Goal: Task Accomplishment & Management: Manage account settings

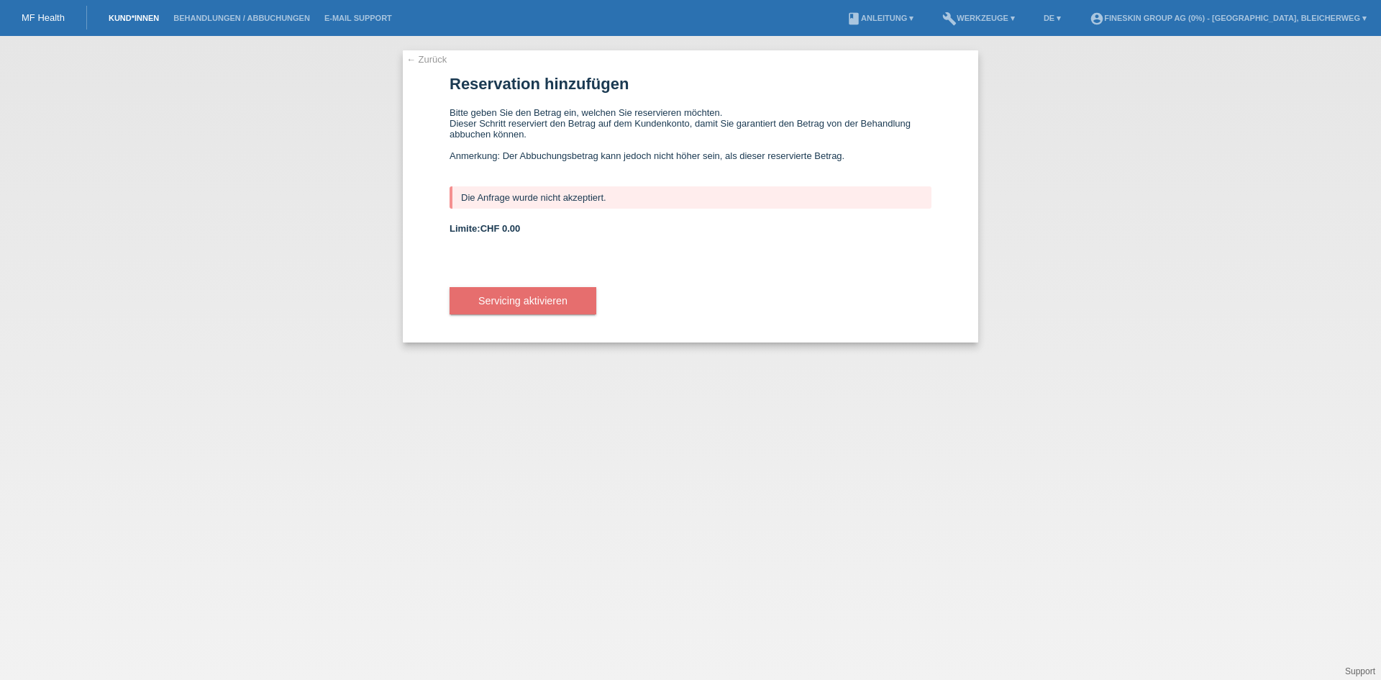
click at [128, 15] on link "Kund*innen" at bounding box center [133, 18] width 65 height 9
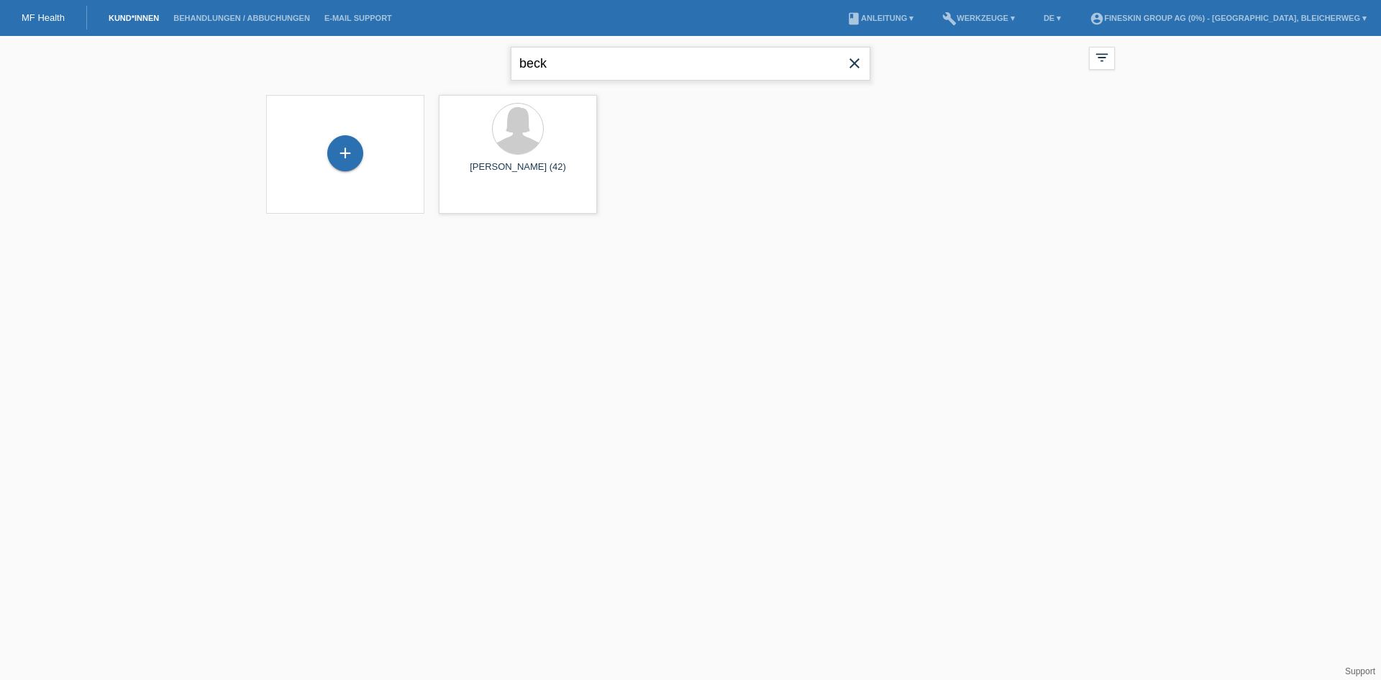
drag, startPoint x: 572, startPoint y: 55, endPoint x: 375, endPoint y: 63, distance: 197.2
click at [368, 62] on div "beck close filter_list view_module Alle Kund*innen anzeigen star Markierte Kund…" at bounding box center [690, 62] width 863 height 52
type input "giardino"
click at [480, 201] on span "Anzeigen" at bounding box center [479, 201] width 39 height 11
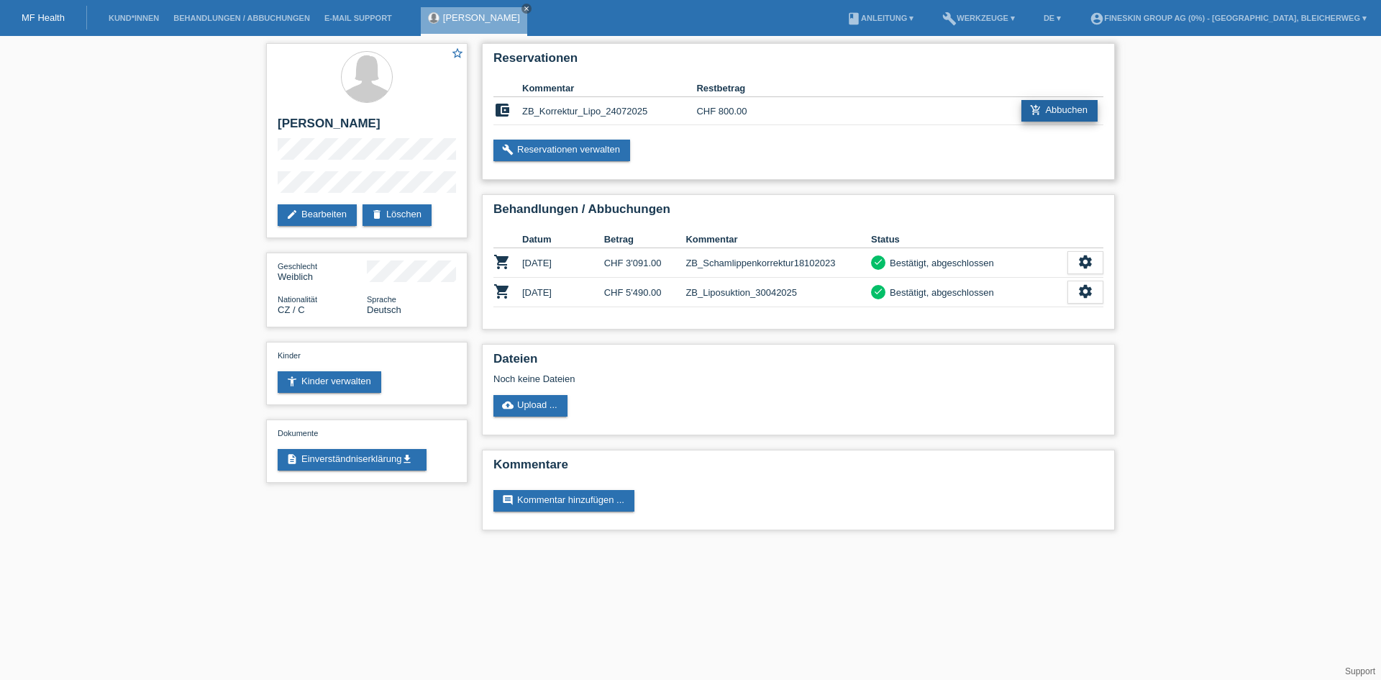
click at [1058, 109] on link "add_shopping_cart Abbuchen" at bounding box center [1059, 111] width 76 height 22
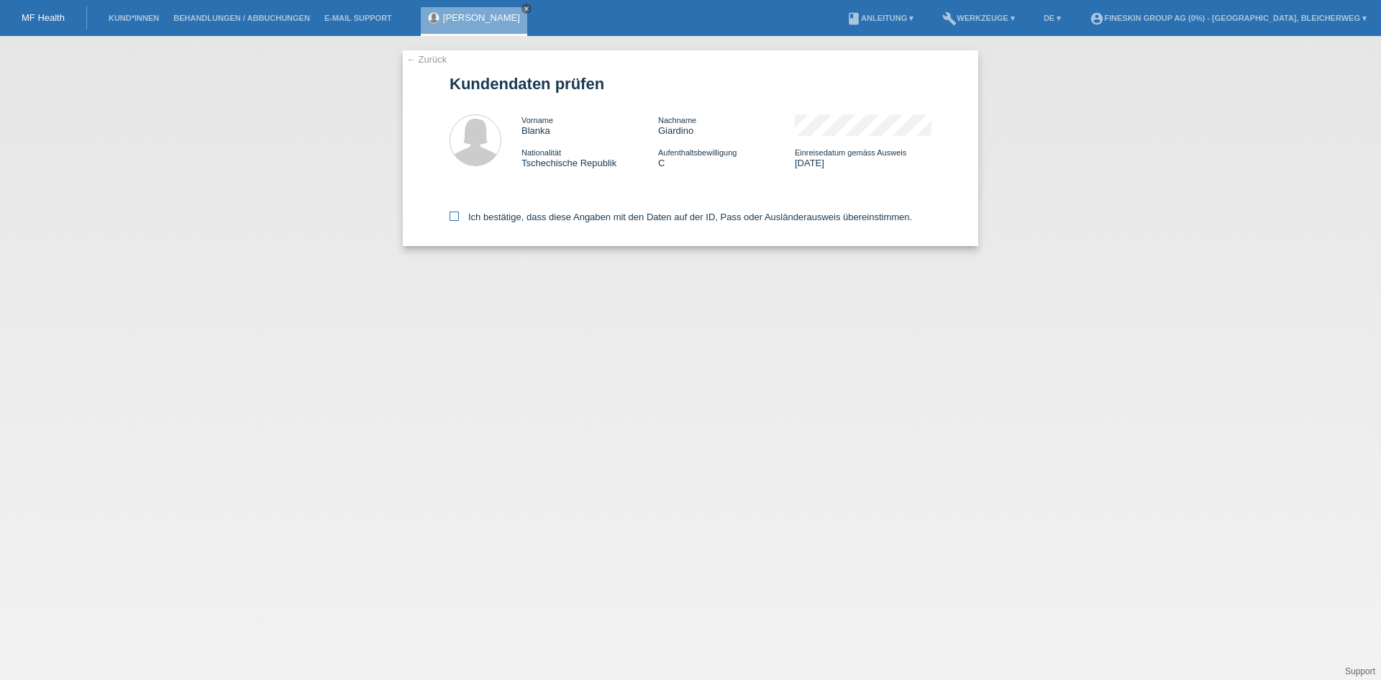
click at [451, 219] on icon at bounding box center [454, 215] width 9 height 9
click at [451, 219] on input "Ich bestätige, dass diese Angaben mit den Daten auf der ID, Pass oder Ausländer…" at bounding box center [454, 215] width 9 height 9
checkbox input "true"
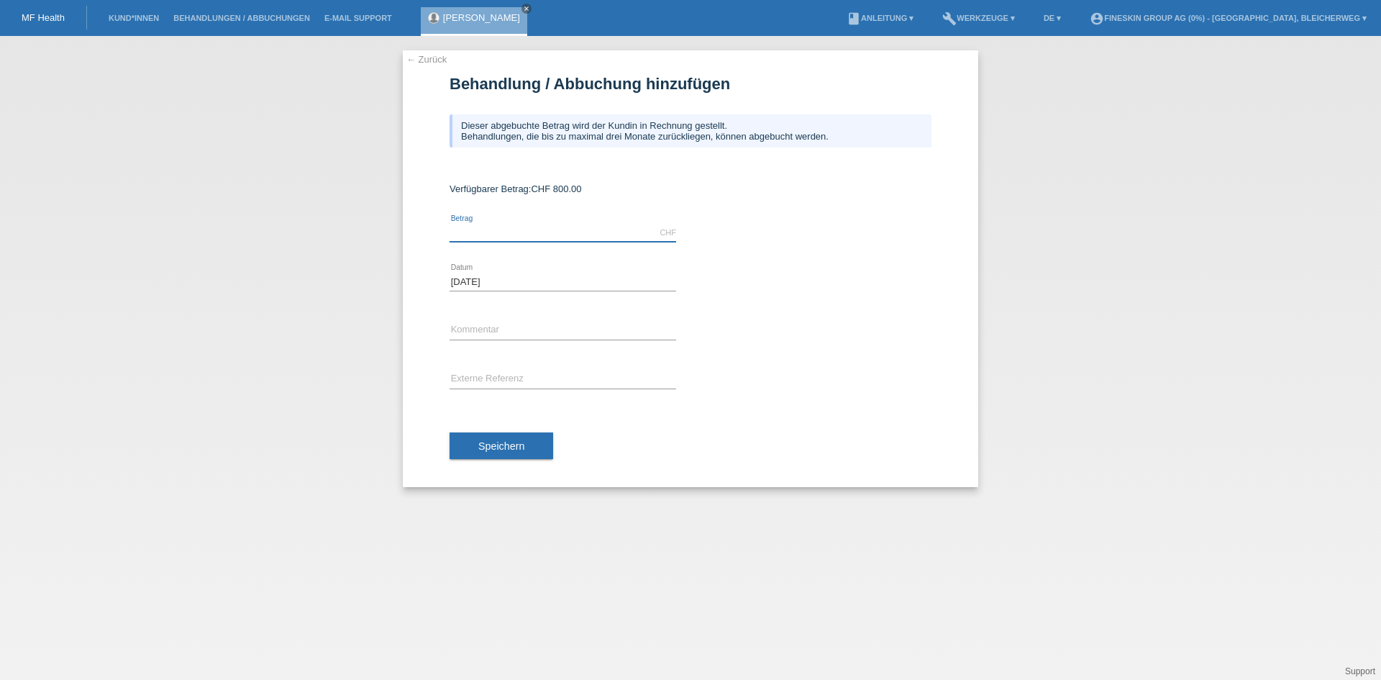
click at [503, 234] on input "text" at bounding box center [563, 233] width 227 height 18
type input "800.00"
click at [475, 330] on input "text" at bounding box center [563, 331] width 227 height 18
type input "ZB_Korrektur"
click at [503, 450] on span "Speichern" at bounding box center [501, 446] width 46 height 12
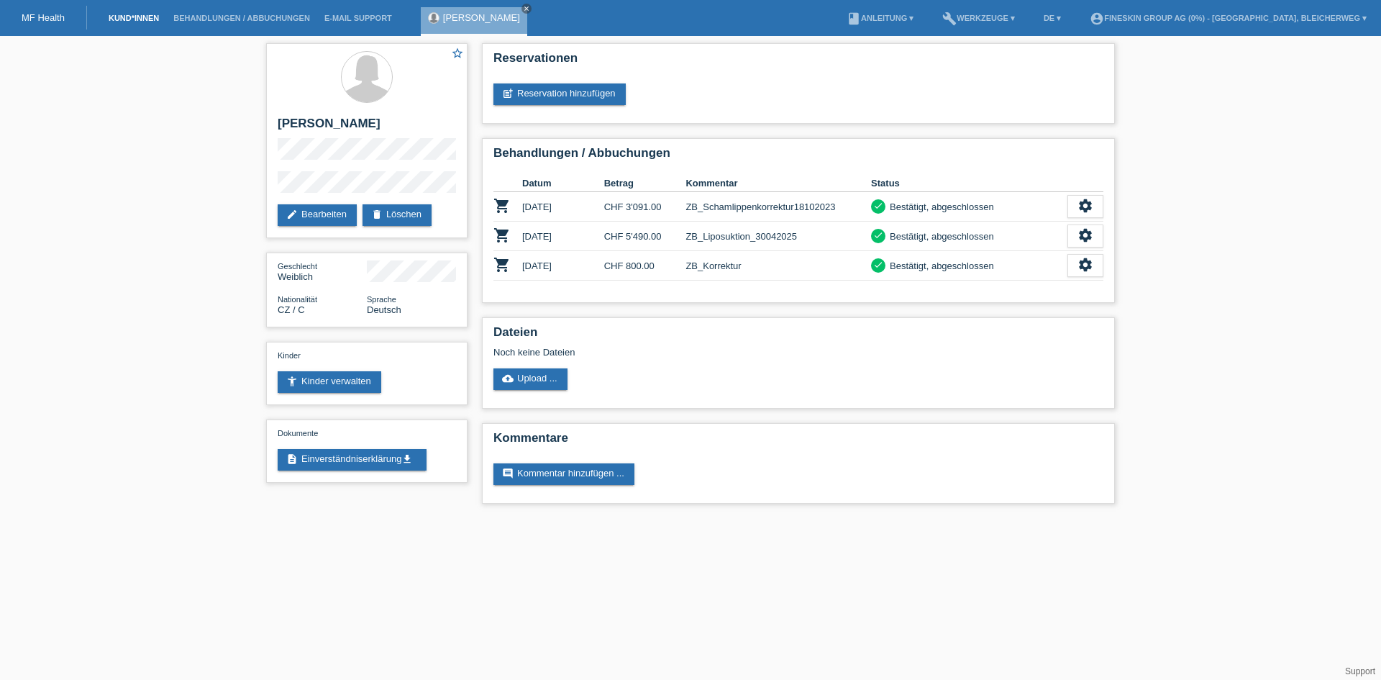
click at [135, 17] on link "Kund*innen" at bounding box center [133, 18] width 65 height 9
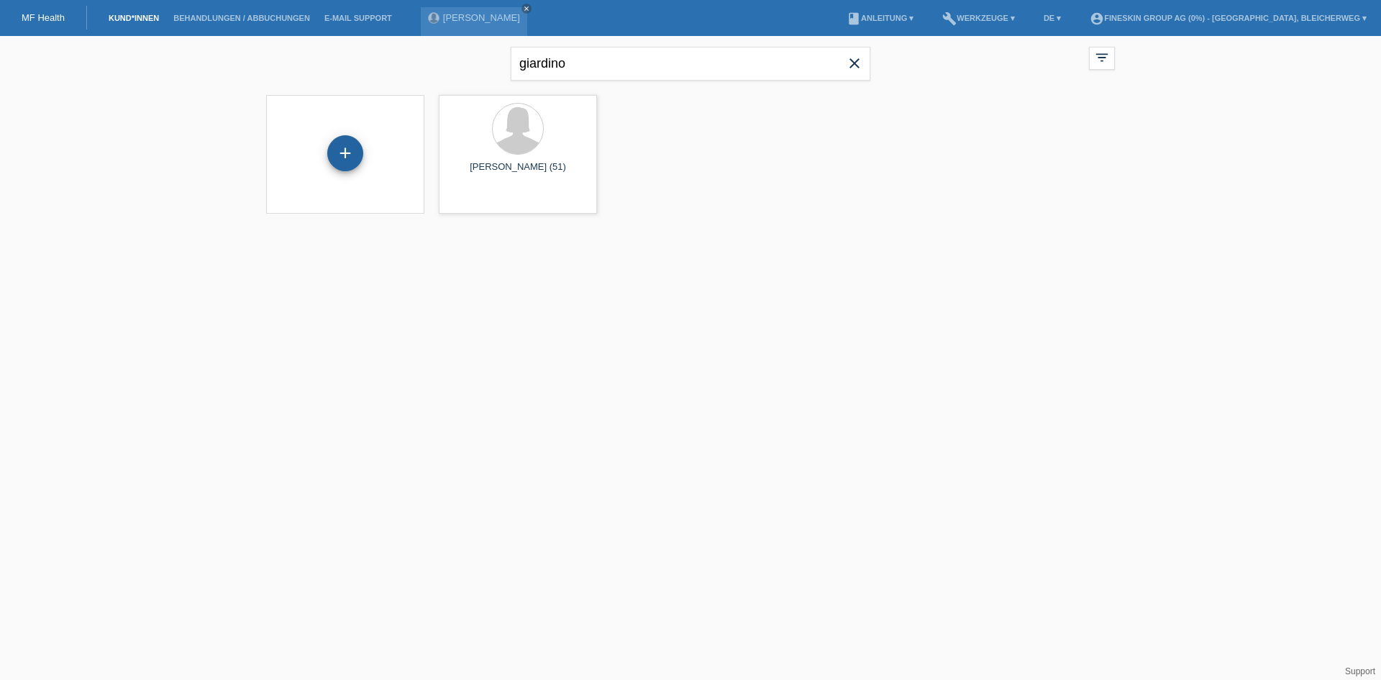
click at [332, 144] on div "+" at bounding box center [345, 153] width 36 height 36
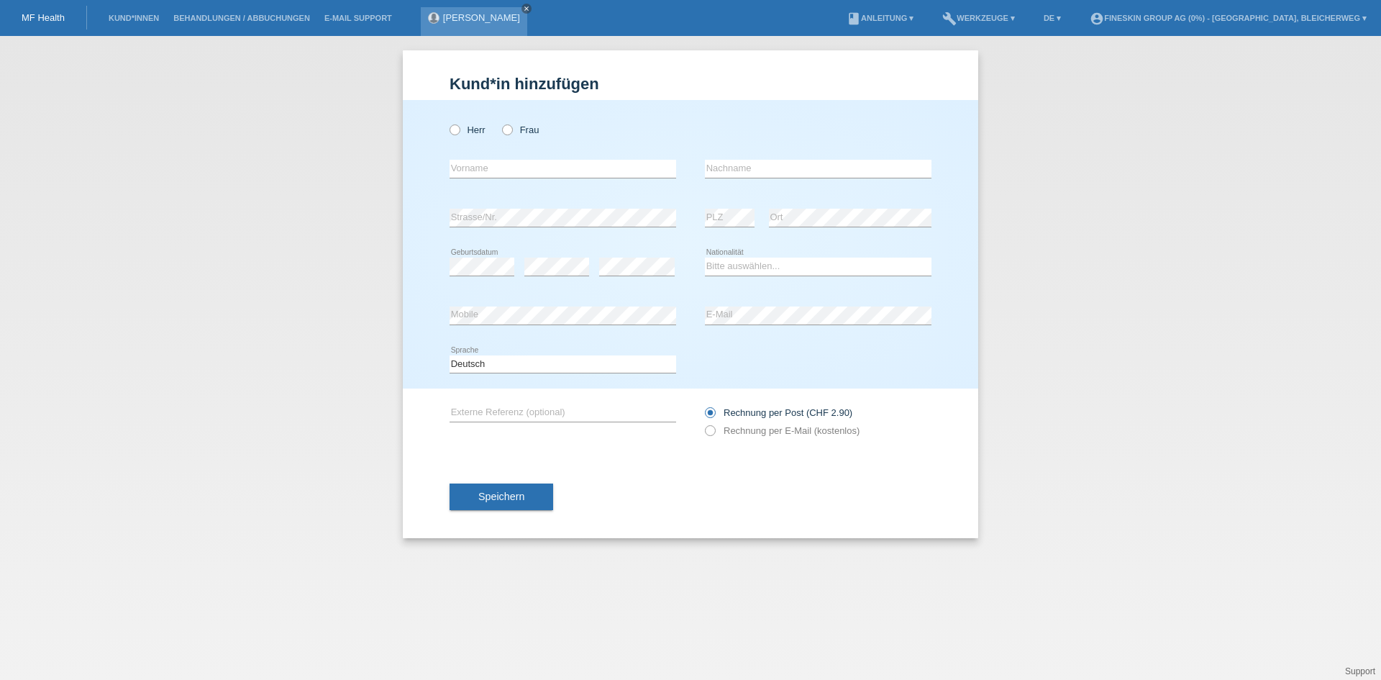
click at [523, 8] on icon "close" at bounding box center [526, 8] width 7 height 7
click at [48, 29] on div "MF Health" at bounding box center [43, 18] width 87 height 24
click at [127, 19] on link "Kund*innen" at bounding box center [133, 18] width 65 height 9
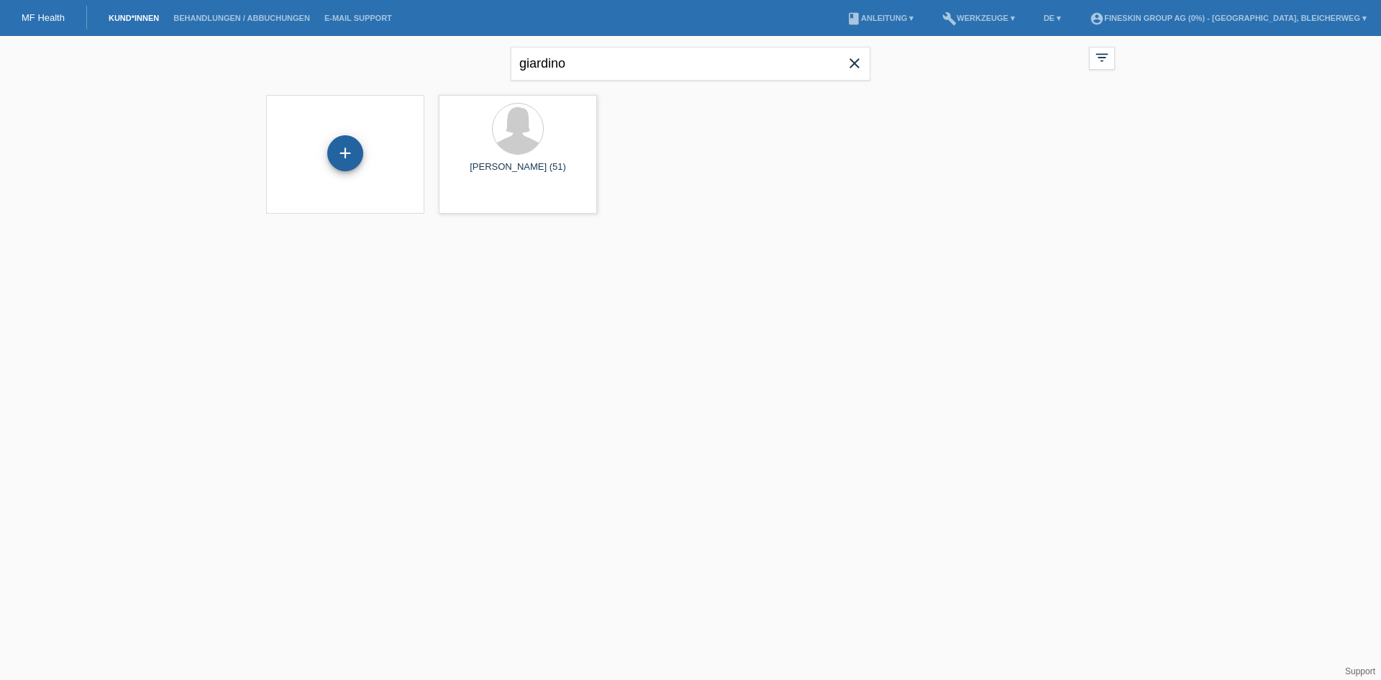
click at [345, 150] on div "+" at bounding box center [345, 153] width 36 height 36
click at [220, 36] on body "MF Health Kund*innen Behandlungen / Abbuchungen E-Mail Support menu account_cir…" at bounding box center [690, 134] width 1381 height 196
type input "andressa alves"
click at [470, 203] on span "Anzeigen" at bounding box center [479, 201] width 39 height 11
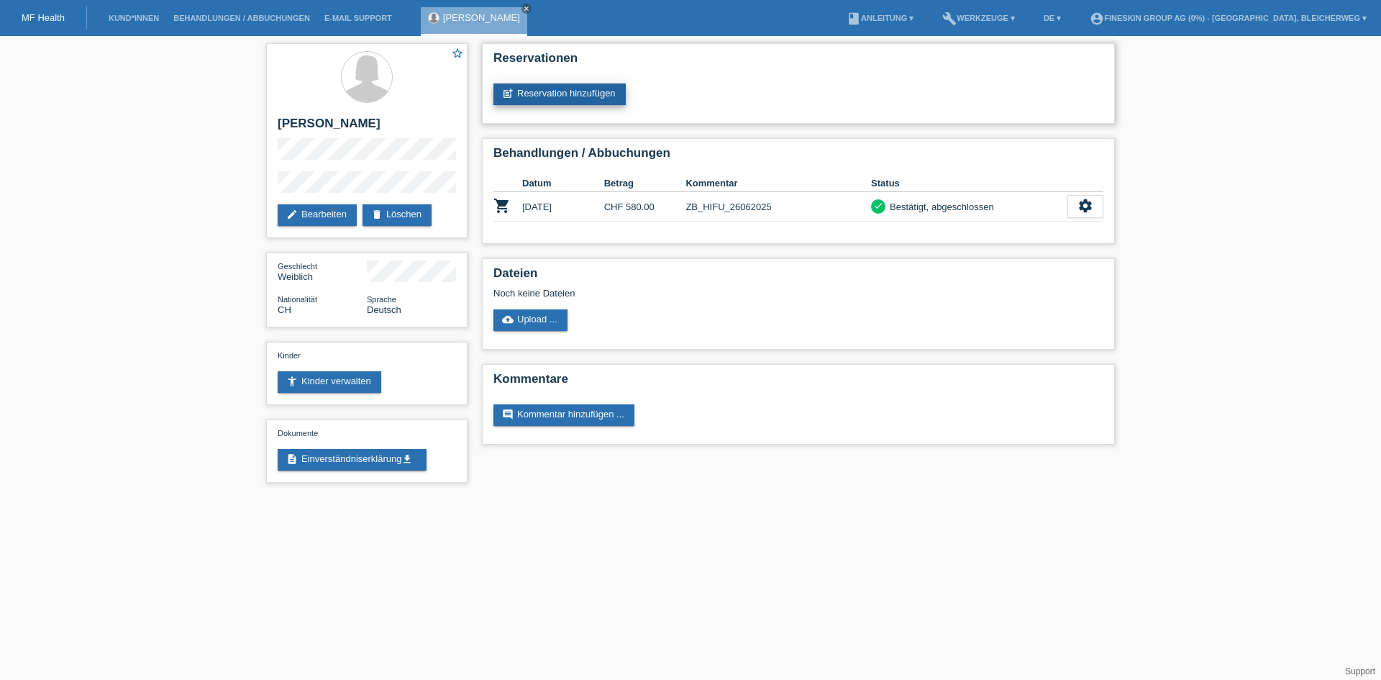
click at [543, 93] on link "post_add Reservation hinzufügen" at bounding box center [559, 94] width 132 height 22
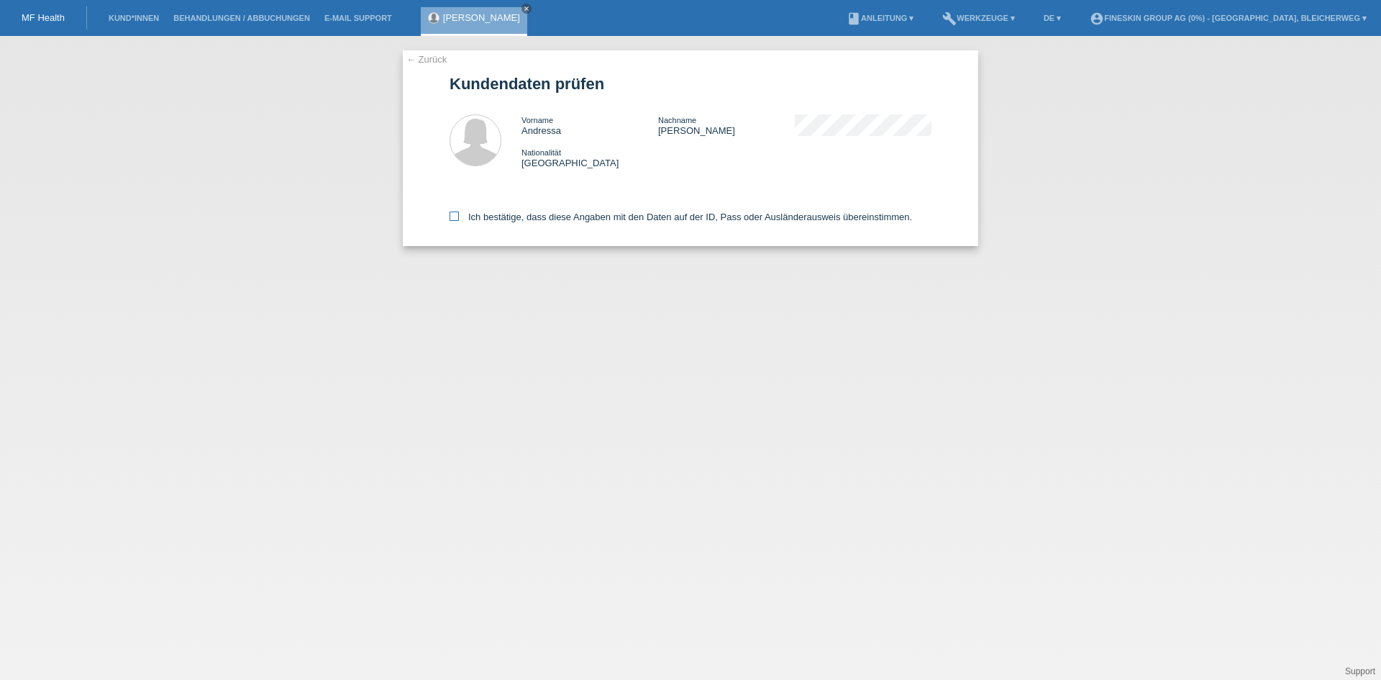
click at [456, 216] on icon at bounding box center [454, 215] width 9 height 9
click at [456, 216] on input "Ich bestätige, dass diese Angaben mit den Daten auf der ID, Pass oder Ausländer…" at bounding box center [454, 215] width 9 height 9
checkbox input "true"
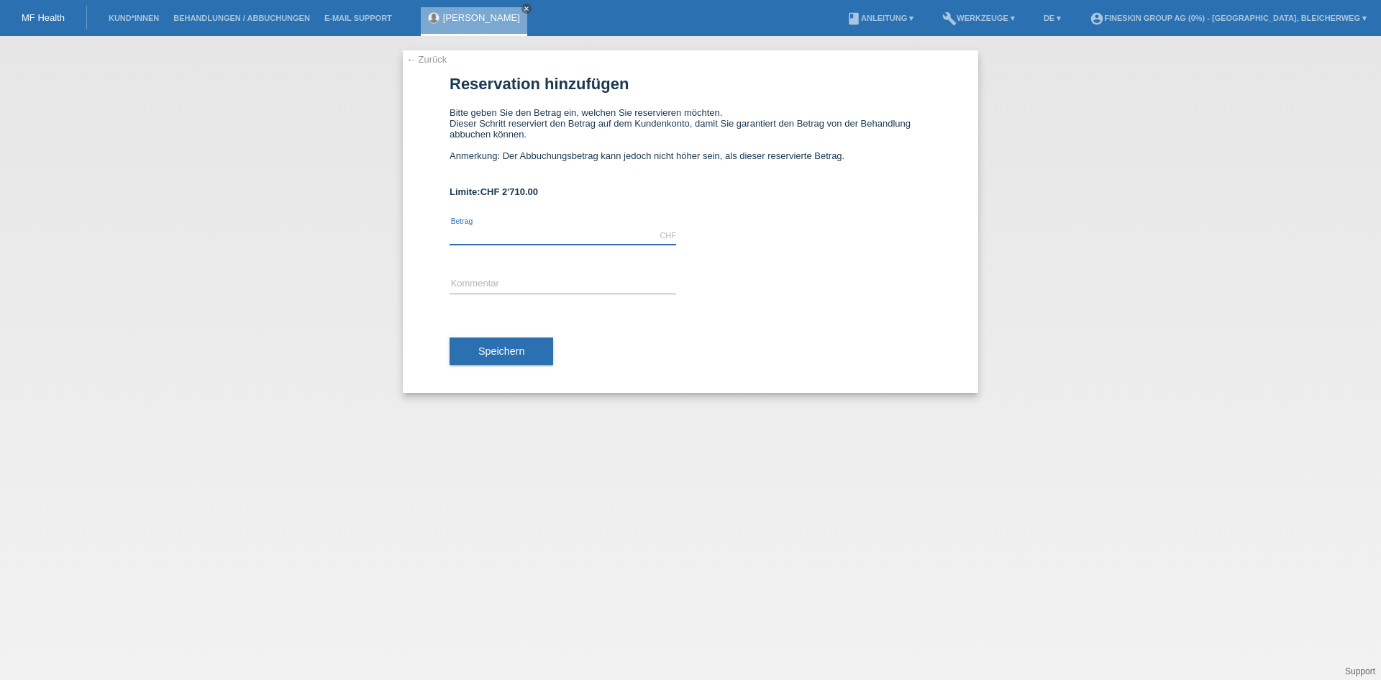
click at [515, 234] on input "text" at bounding box center [563, 236] width 227 height 18
type input "580.00"
click at [498, 283] on input "text" at bounding box center [563, 284] width 227 height 18
type input "ZB_HIFU_21082025"
click at [512, 347] on span "Speichern" at bounding box center [501, 351] width 46 height 12
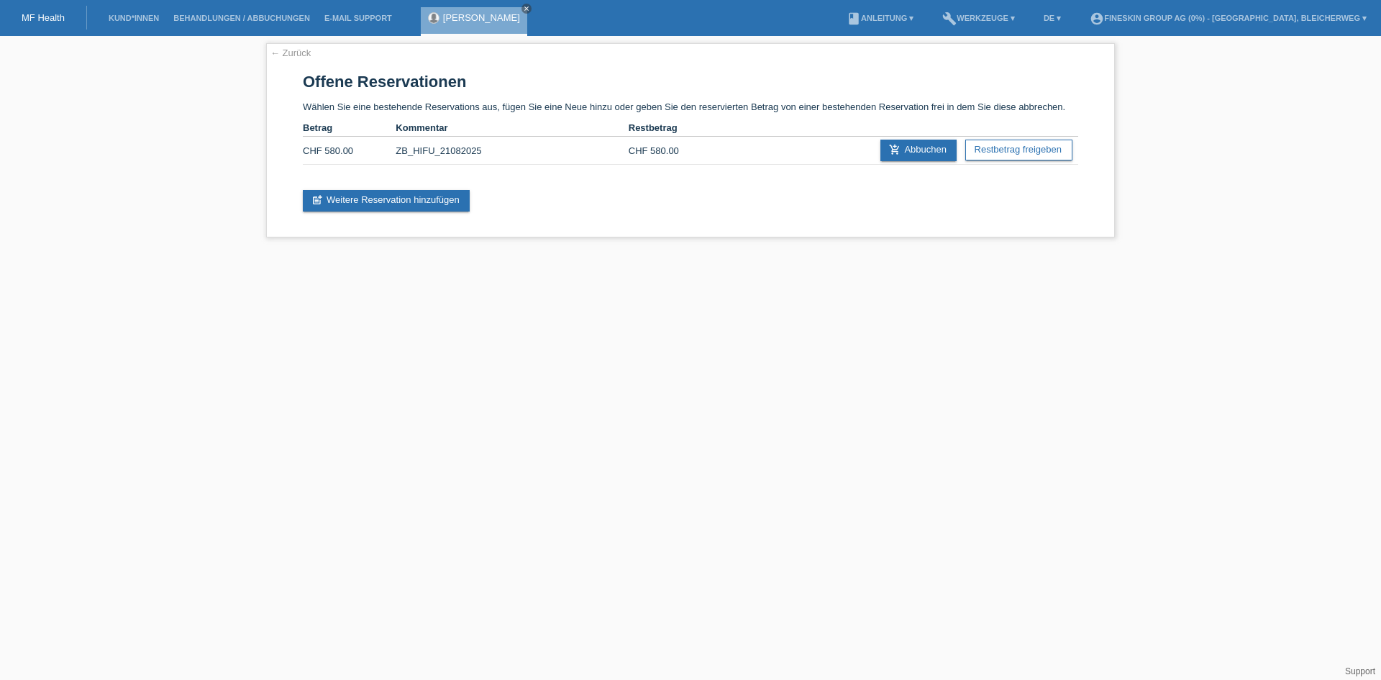
click at [465, 11] on div "[PERSON_NAME] close" at bounding box center [474, 21] width 106 height 29
click at [465, 18] on link "[PERSON_NAME]" at bounding box center [481, 17] width 77 height 11
